Goal: Information Seeking & Learning: Learn about a topic

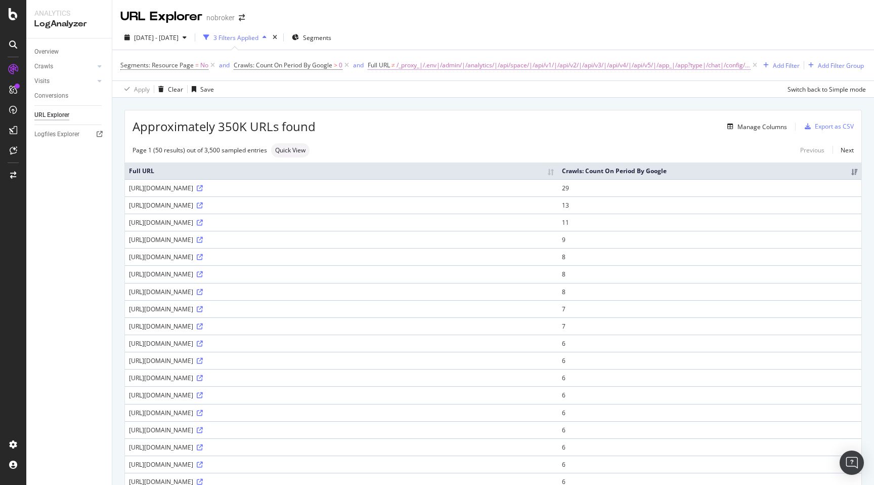
click at [447, 60] on span "/_proxy_|/.env|/admin/|/analytics/|/api/space/|/api/v1/|/api/v2/|/api/v3/|/api/…" at bounding box center [574, 65] width 354 height 14
click at [412, 91] on span "Doesn't match regex" at bounding box center [406, 89] width 59 height 9
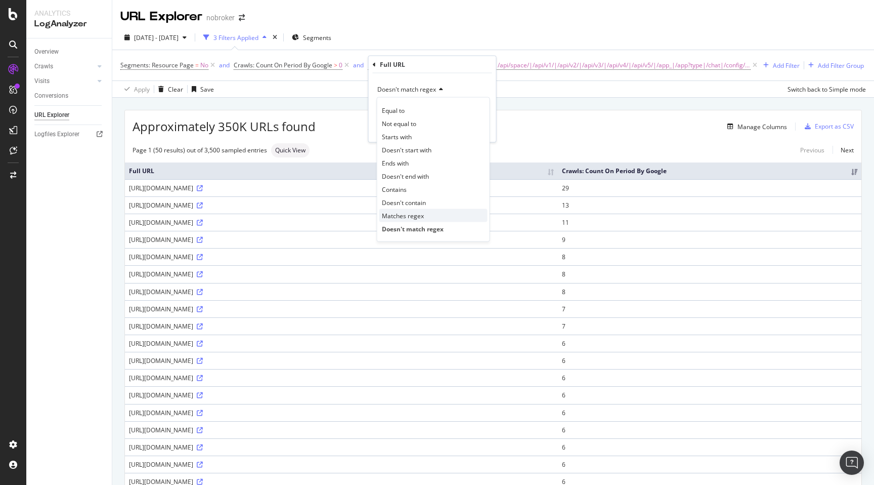
click at [409, 214] on span "Matches regex" at bounding box center [403, 215] width 42 height 9
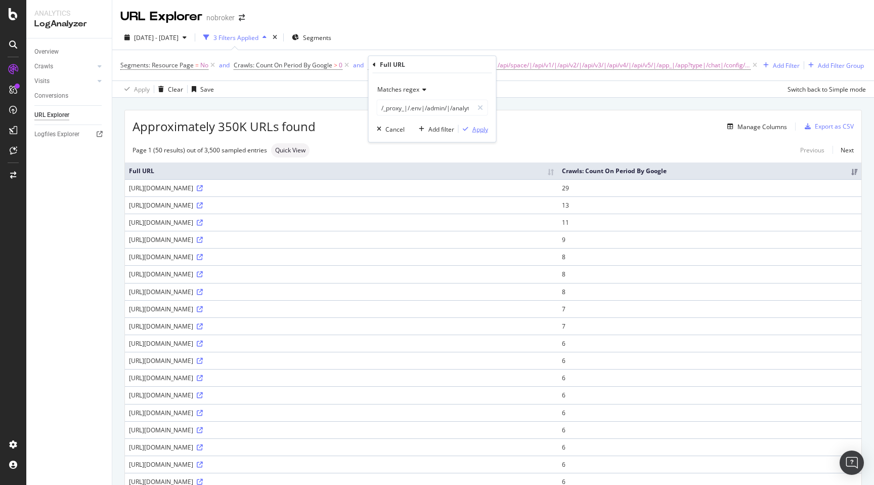
click at [478, 128] on div "Apply" at bounding box center [480, 128] width 16 height 9
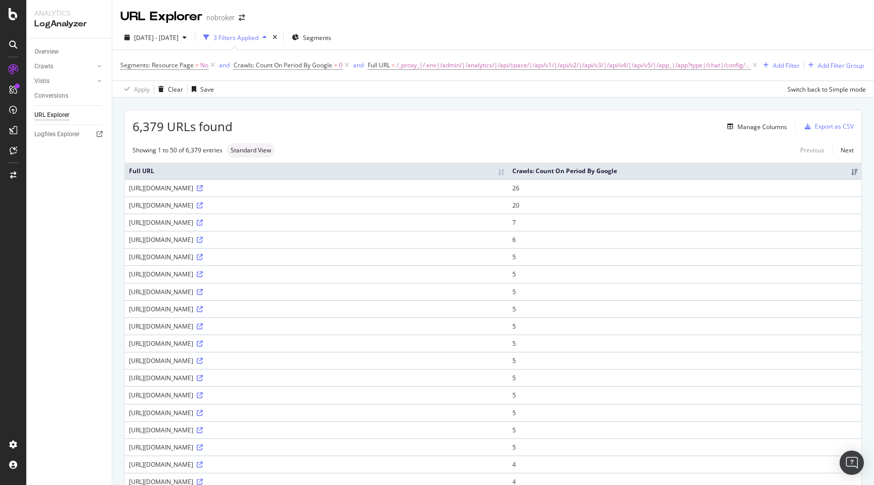
click at [162, 221] on div "[URL][DOMAIN_NAME]" at bounding box center [316, 222] width 375 height 9
copy div "[URL][DOMAIN_NAME]"
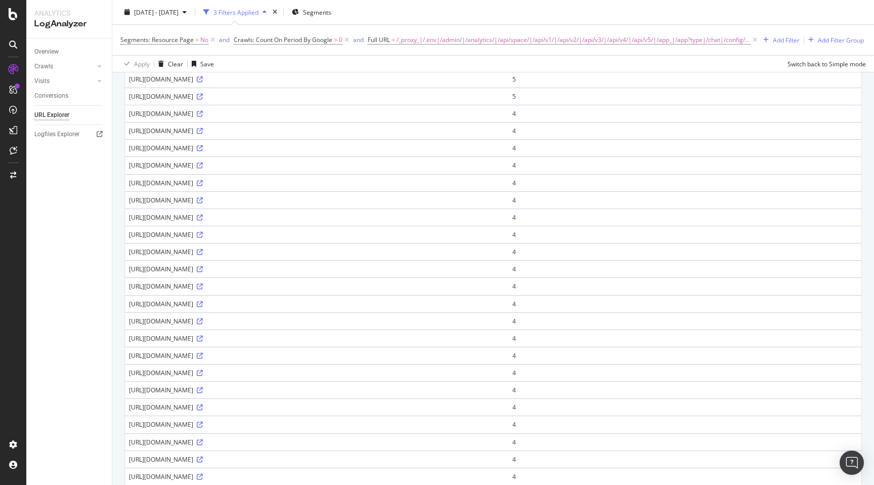
scroll to position [386, 0]
drag, startPoint x: 220, startPoint y: 317, endPoint x: 279, endPoint y: 321, distance: 59.3
click at [279, 321] on div "[URL][DOMAIN_NAME]" at bounding box center [316, 319] width 375 height 9
copy div "wp-json/nbforumapi"
click at [785, 34] on button "Add Filter" at bounding box center [779, 40] width 40 height 12
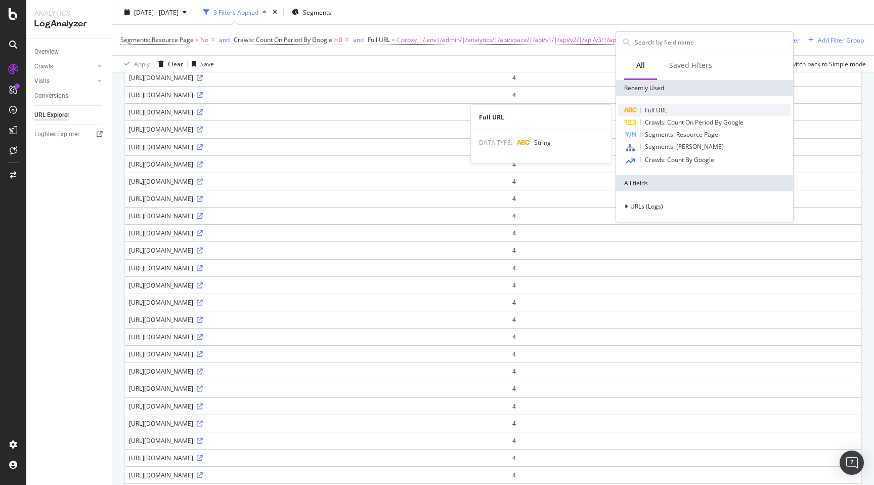
click at [661, 111] on span "Full URL" at bounding box center [656, 110] width 22 height 9
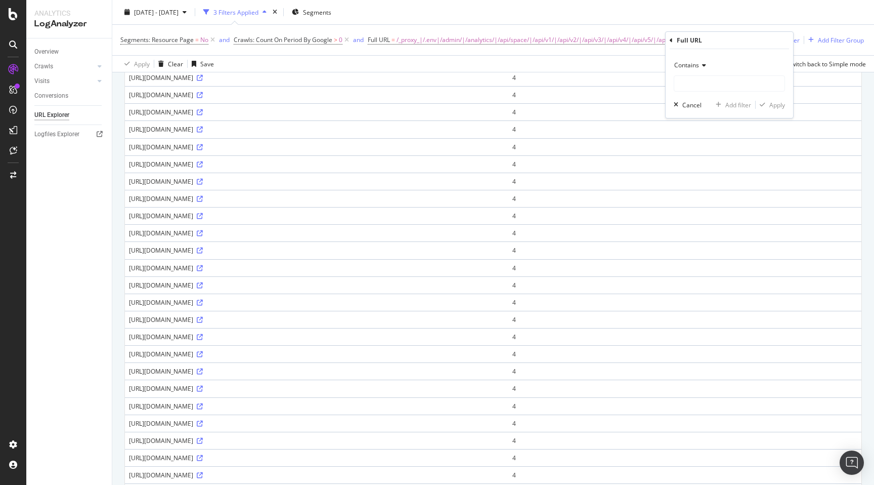
click at [690, 65] on span "Contains" at bounding box center [686, 65] width 25 height 9
click at [712, 204] on span "Doesn't match regex" at bounding box center [708, 204] width 59 height 9
click at [705, 81] on input "text" at bounding box center [729, 83] width 110 height 16
paste input "wp-json/nbforumapi"
type input "wp-json/nbforumapi"
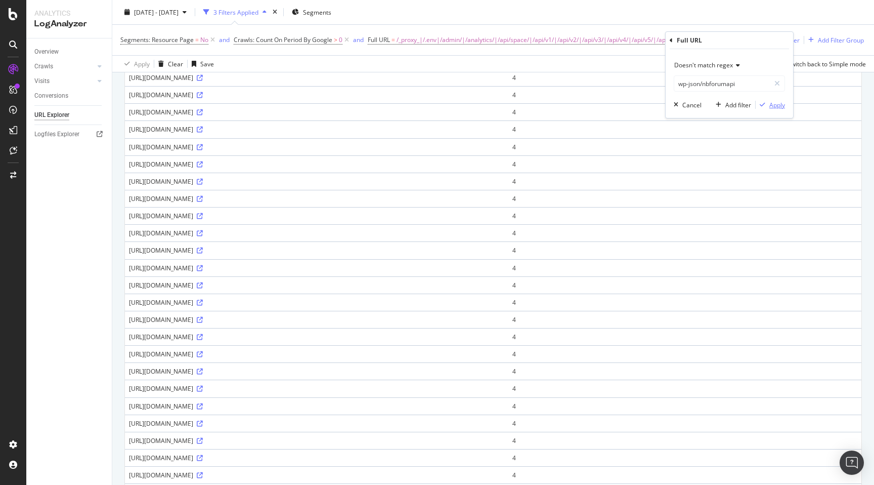
click at [781, 103] on div "Apply" at bounding box center [777, 105] width 16 height 9
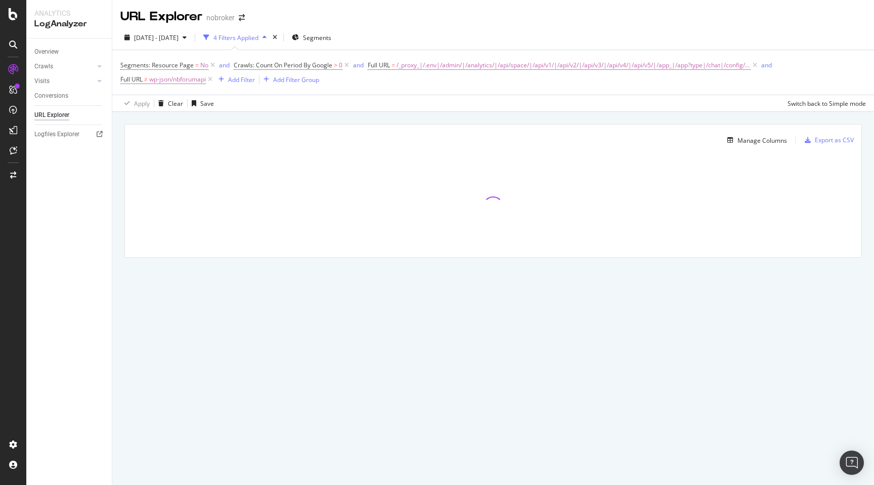
click at [120, 129] on div "Manage Columns Export as CSV Full URL Crawls: Count On Period By Google" at bounding box center [493, 202] width 762 height 181
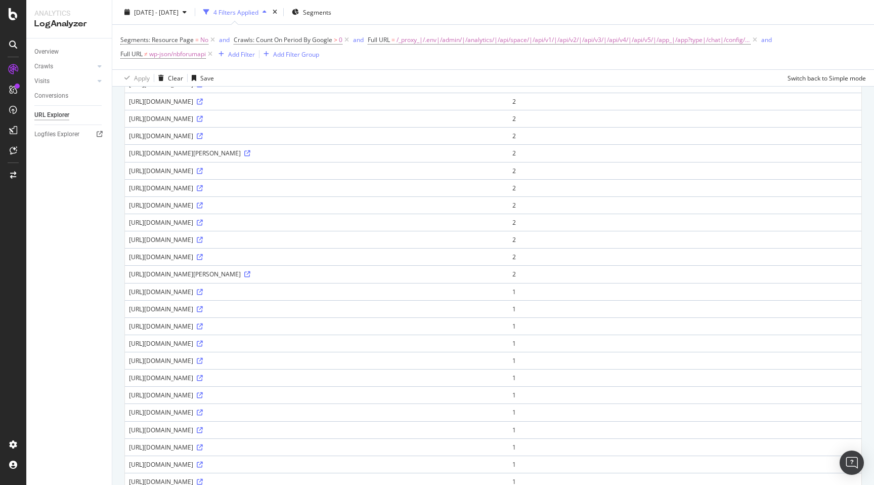
scroll to position [379, 0]
click at [119, 343] on div "87 URLs found Manage Columns Export as CSV Showing 1 to 50 of 87 entries Standa…" at bounding box center [493, 229] width 762 height 992
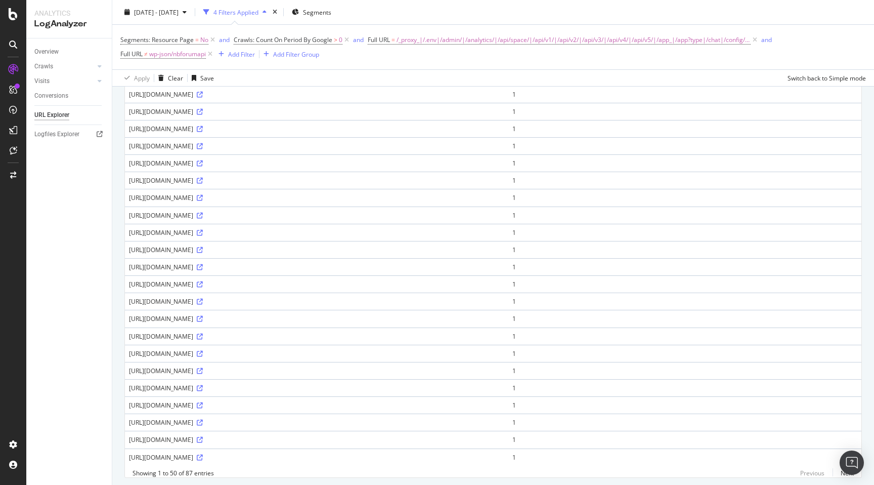
scroll to position [610, 0]
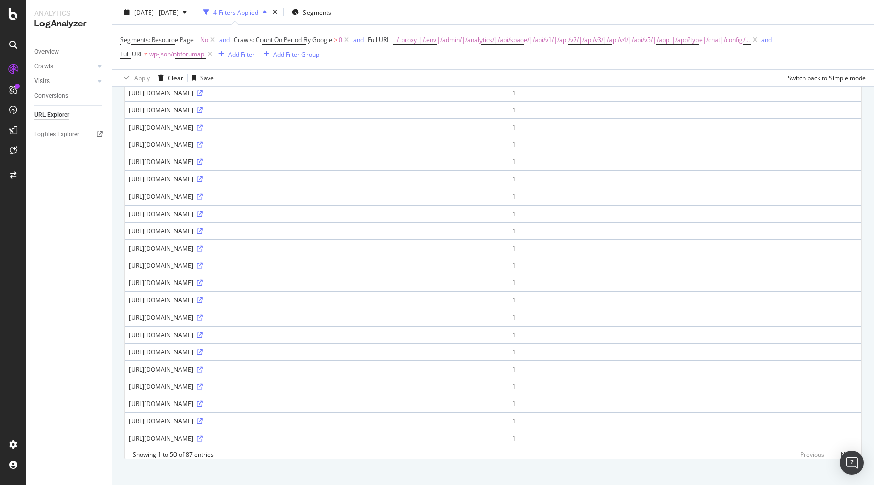
click at [154, 369] on div "[URL][DOMAIN_NAME]" at bounding box center [316, 369] width 375 height 9
copy div "[URL][DOMAIN_NAME]"
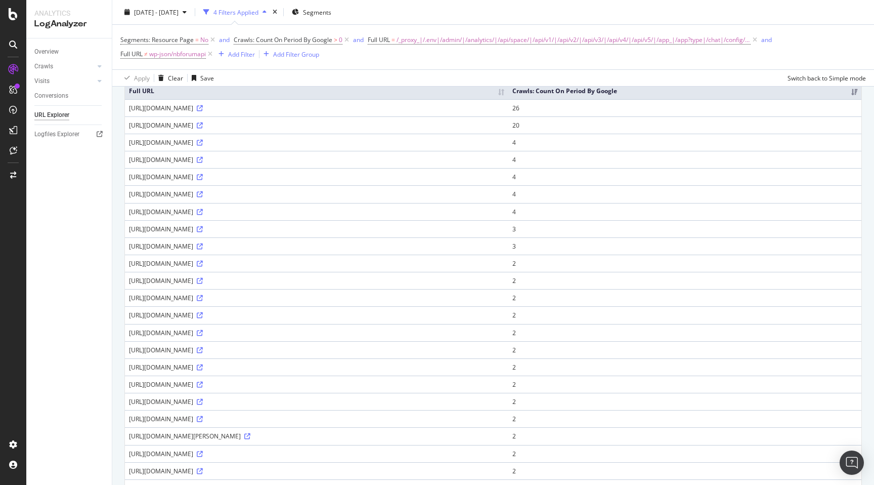
scroll to position [0, 0]
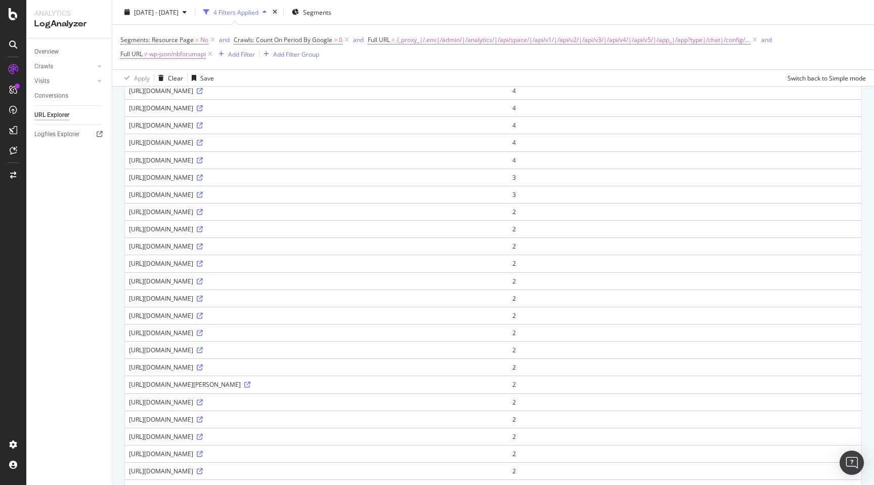
scroll to position [159, 0]
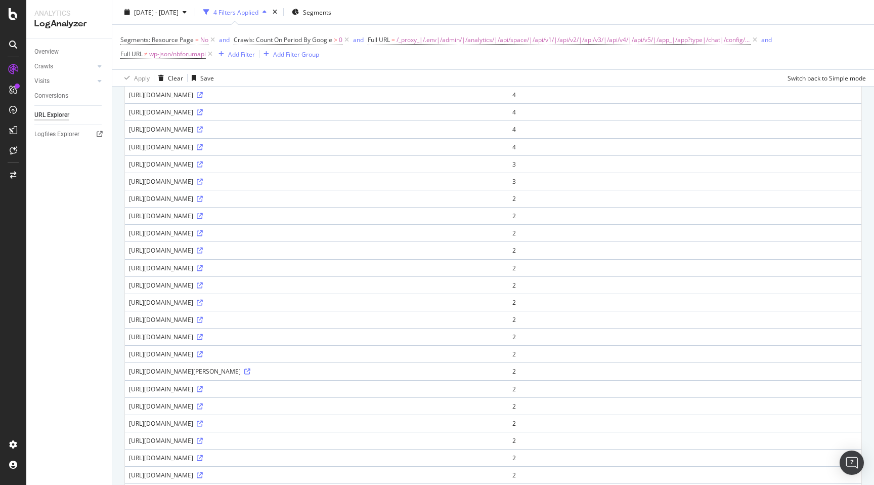
click at [115, 152] on div "87 URLs found Manage Columns Export as CSV Showing 1 to 50 of 87 entries Standa…" at bounding box center [493, 449] width 762 height 992
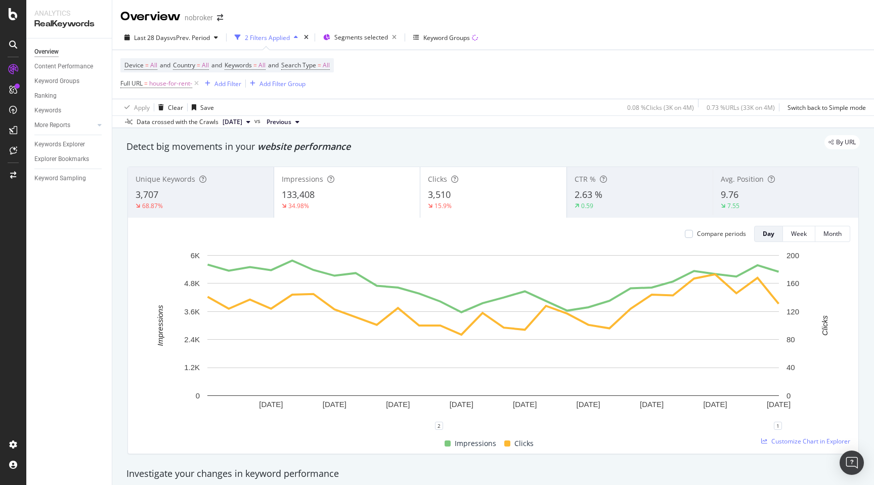
click at [601, 141] on div "By URL" at bounding box center [488, 142] width 744 height 14
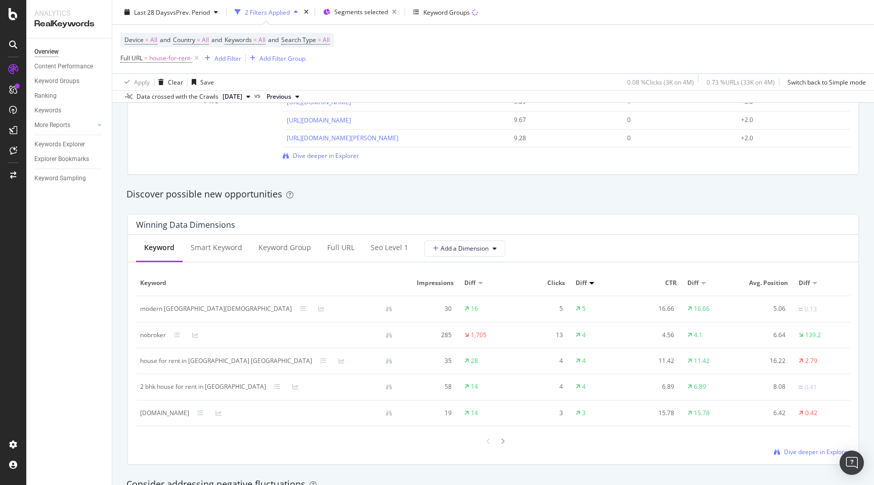
scroll to position [841, 0]
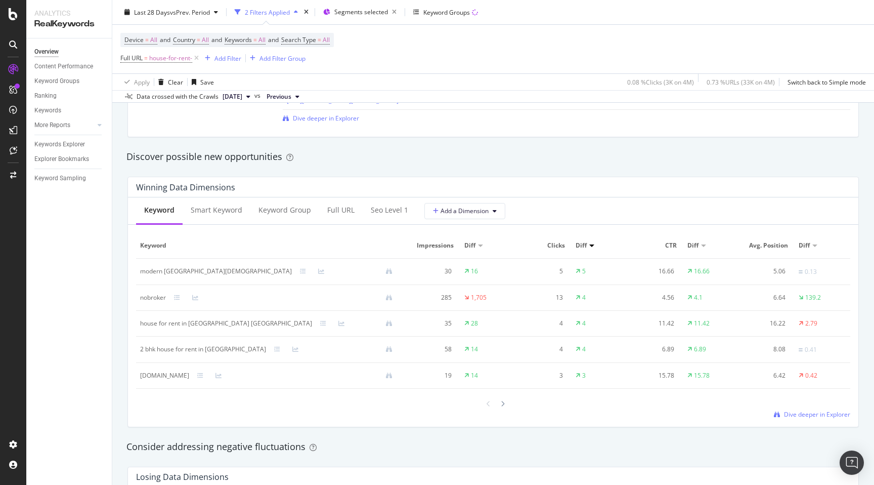
click at [153, 351] on div "2 bhk house for rent in medchal" at bounding box center [203, 348] width 126 height 9
copy div "2 bhk house for rent in medchal"
click at [113, 258] on div "By URL Detect big movements in your website performance Unique Keywords 3,707 6…" at bounding box center [493, 361] width 762 height 2149
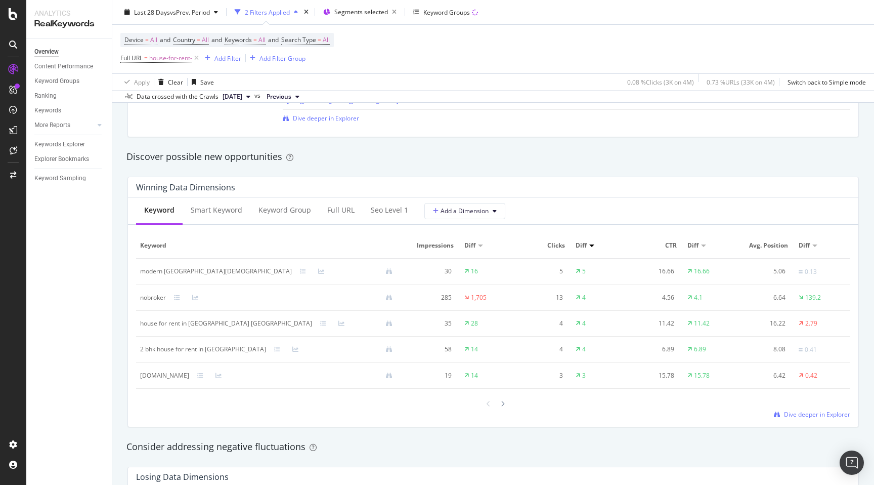
scroll to position [0, 0]
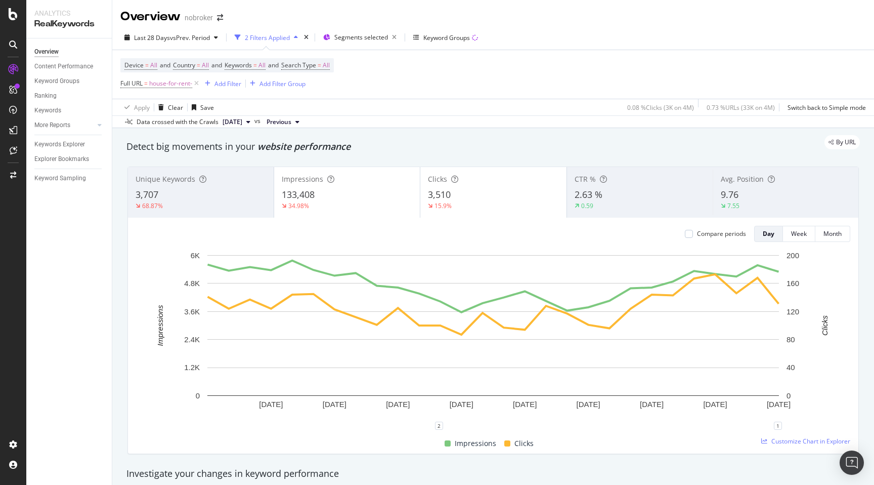
click at [406, 150] on div "Detect big movements in your website performance" at bounding box center [492, 146] width 733 height 13
click at [498, 136] on div "By URL" at bounding box center [488, 142] width 744 height 14
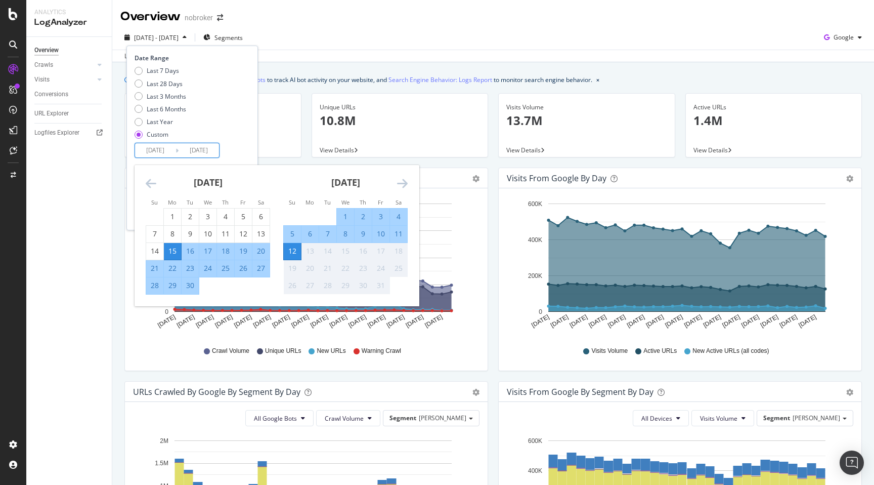
click at [296, 249] on div "12" at bounding box center [292, 251] width 17 height 10
type input "2025/10/12"
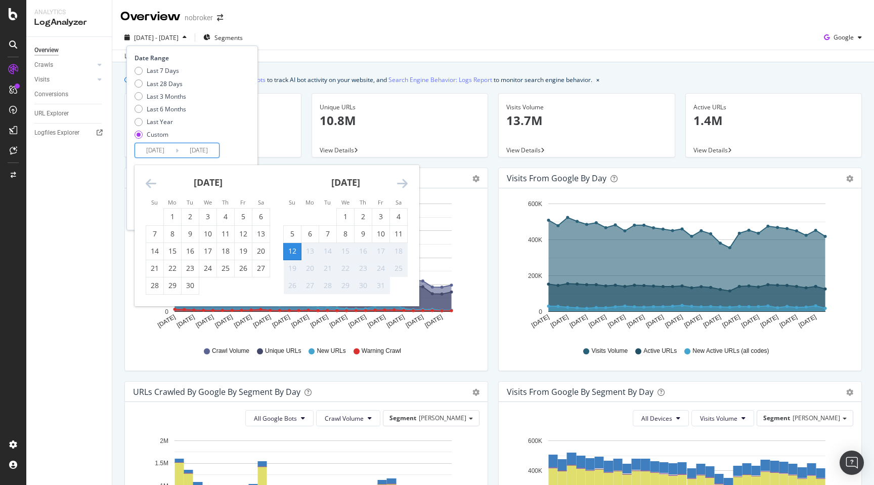
click at [295, 249] on div "12" at bounding box center [292, 251] width 17 height 10
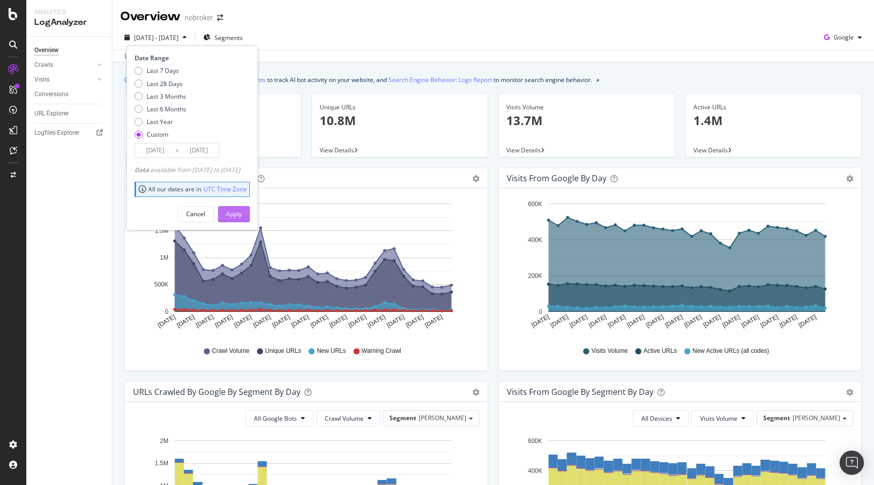
click at [242, 212] on div "Apply" at bounding box center [234, 213] width 16 height 9
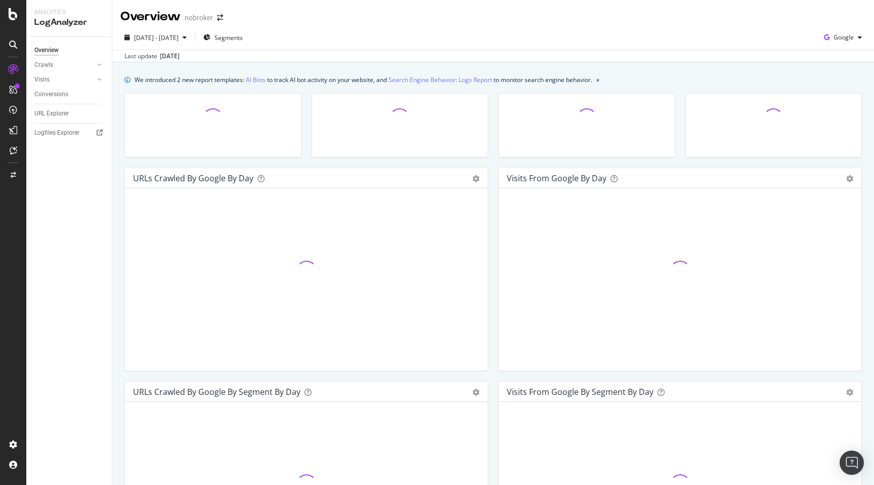
click at [491, 173] on div "URLs Crawled by Google by day Area Table Hold CMD (⌘) while clicking to filter …" at bounding box center [306, 273] width 374 height 213
